Goal: Find specific page/section: Find specific page/section

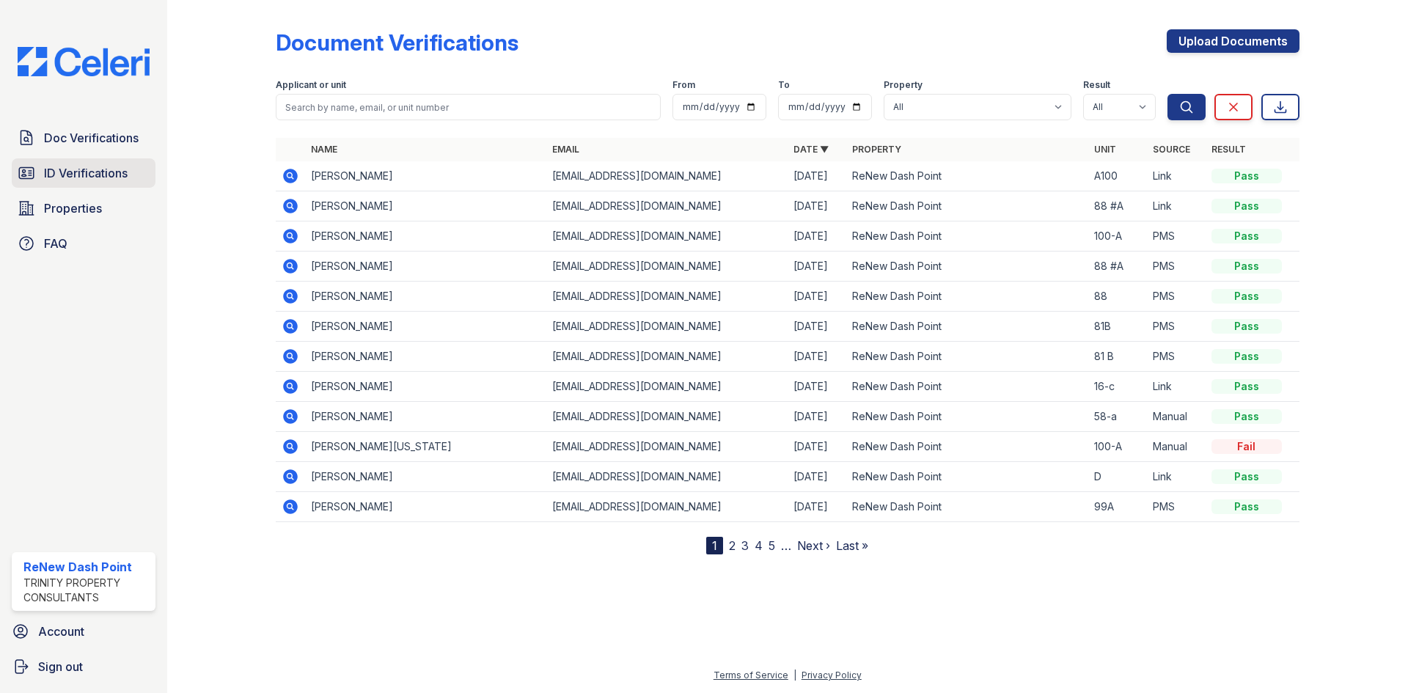
click at [106, 181] on span "ID Verifications" at bounding box center [86, 173] width 84 height 18
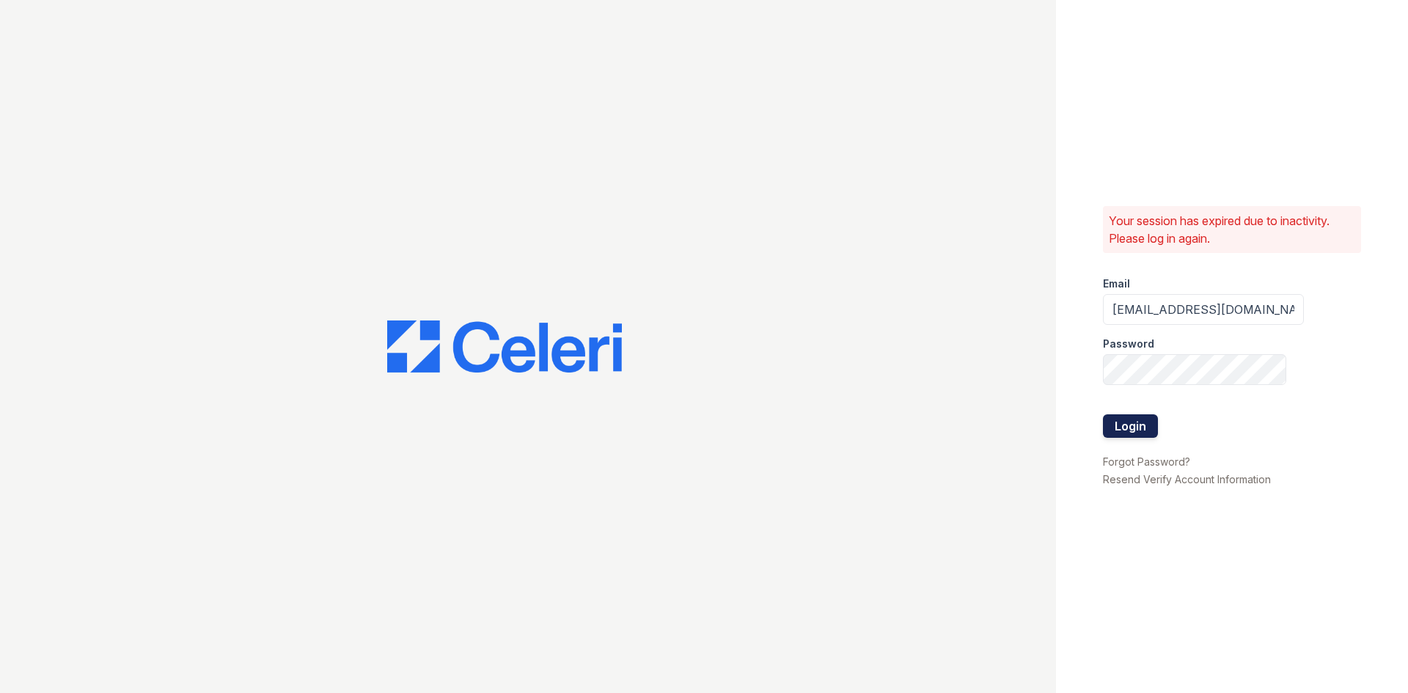
click at [1123, 425] on button "Login" at bounding box center [1130, 425] width 55 height 23
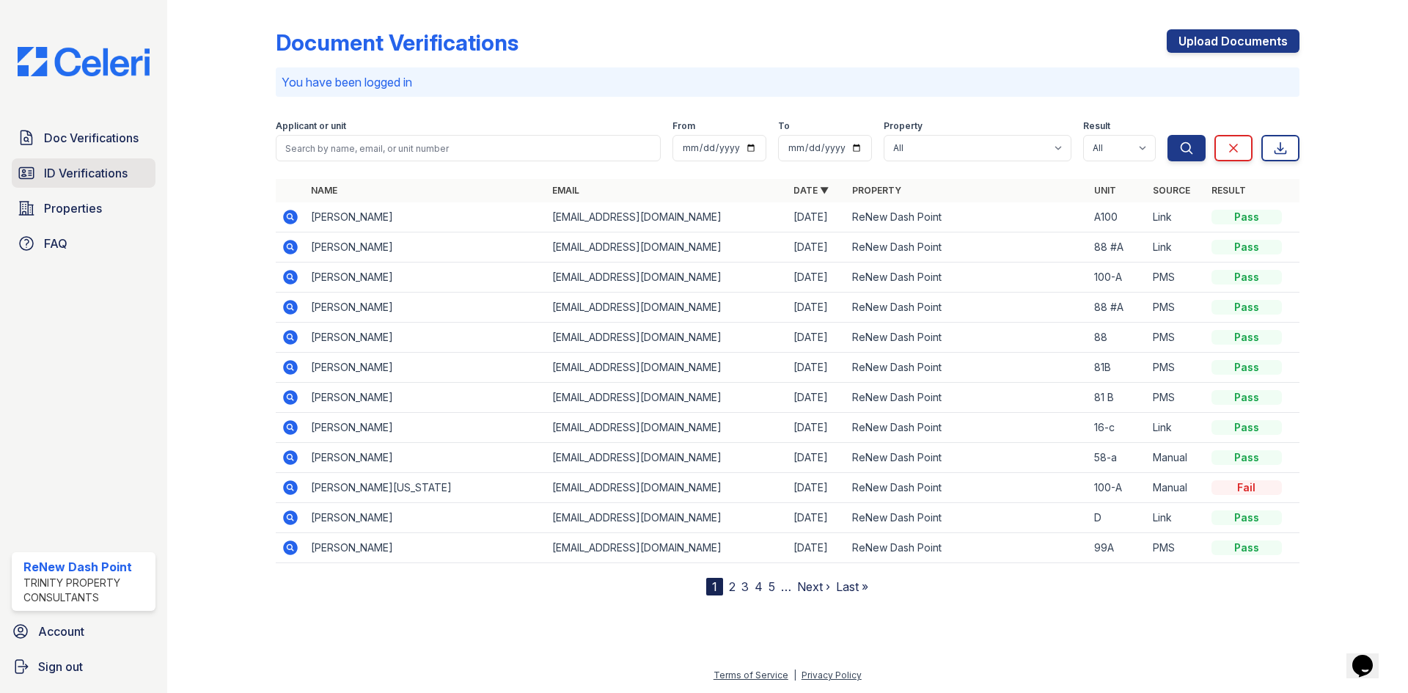
click at [125, 167] on span "ID Verifications" at bounding box center [86, 173] width 84 height 18
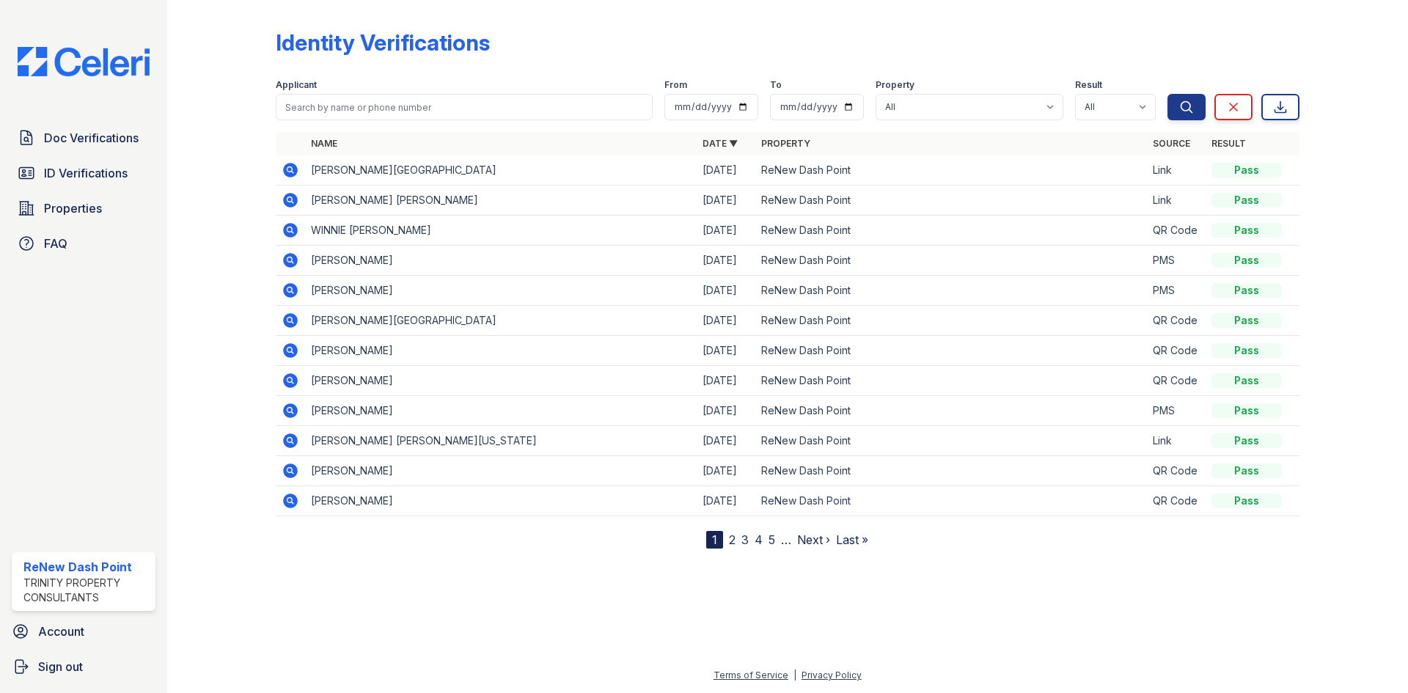
click at [288, 199] on icon at bounding box center [289, 199] width 4 height 4
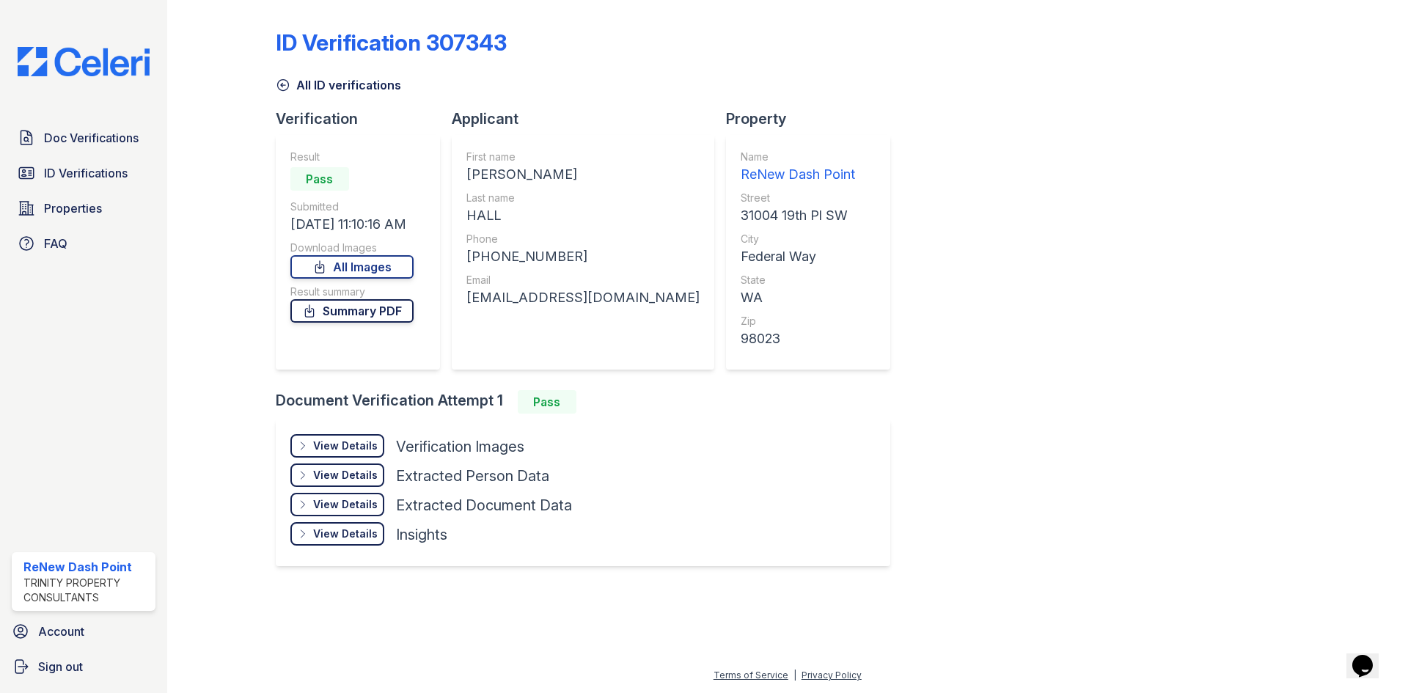
click at [356, 309] on link "Summary PDF" at bounding box center [351, 310] width 123 height 23
